Goal: Task Accomplishment & Management: Use online tool/utility

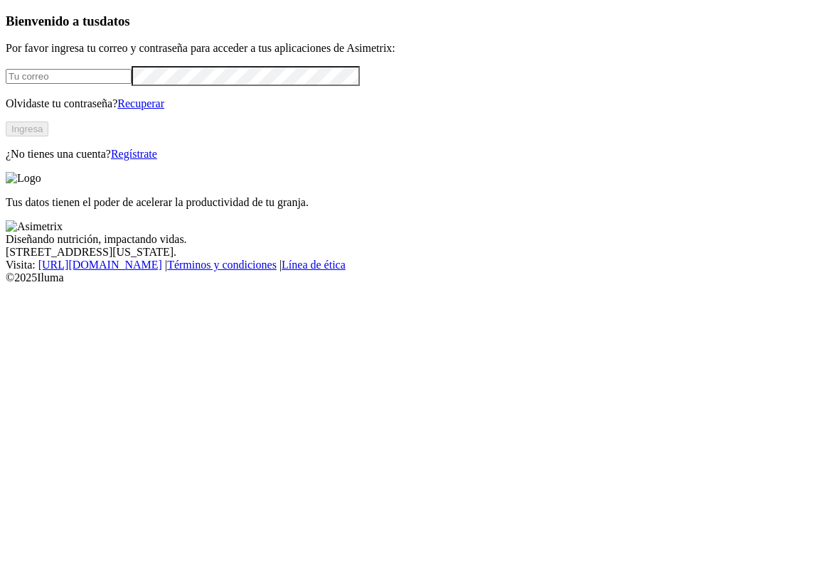
click at [132, 84] on input "email" at bounding box center [69, 76] width 126 height 15
type input "[PERSON_NAME][EMAIL_ADDRESS][PERSON_NAME][DOMAIN_NAME]"
click at [48, 137] on button "Ingresa" at bounding box center [27, 129] width 43 height 15
